Goal: Navigation & Orientation: Find specific page/section

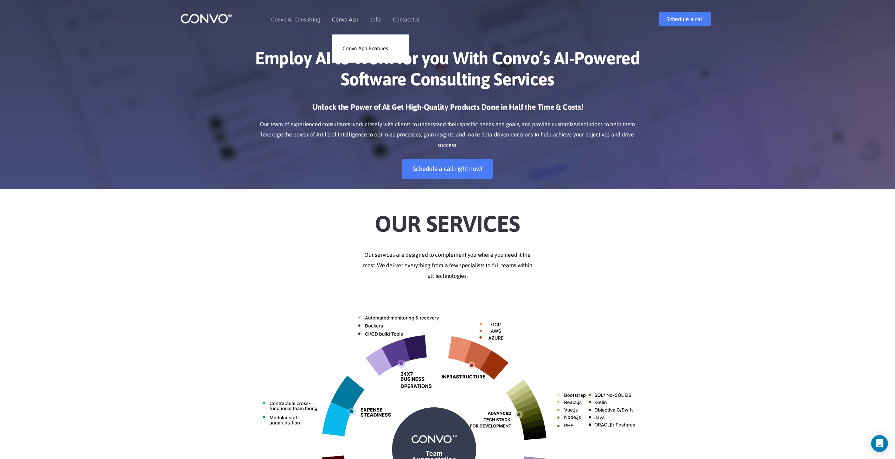
click at [343, 21] on link "Convo App" at bounding box center [345, 20] width 26 height 6
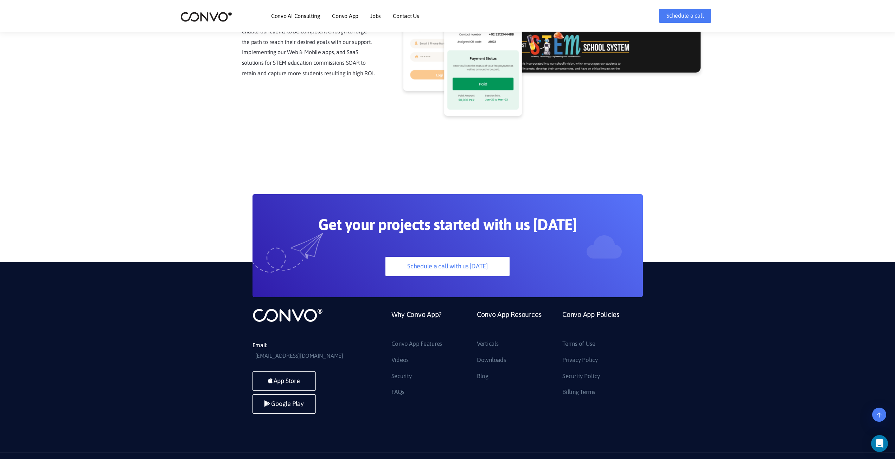
scroll to position [1804, 0]
